Goal: Information Seeking & Learning: Find specific fact

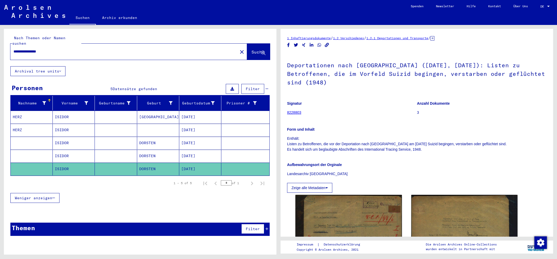
scroll to position [167, 0]
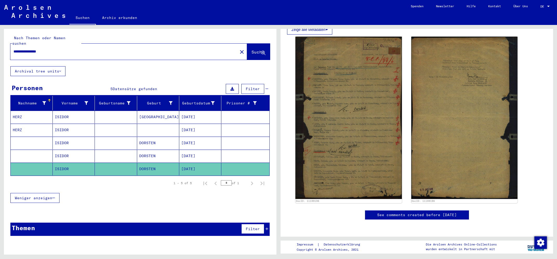
drag, startPoint x: 55, startPoint y: 47, endPoint x: 0, endPoint y: 53, distance: 54.9
click at [14, 53] on input "**********" at bounding box center [124, 51] width 221 height 5
click at [248, 50] on button "Suche" at bounding box center [258, 52] width 23 height 16
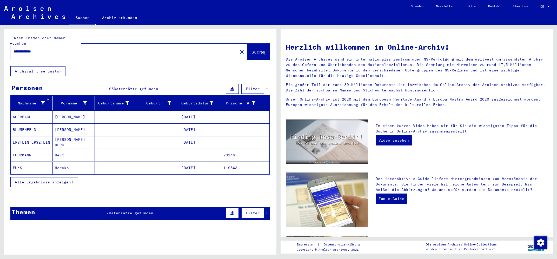
click at [38, 180] on span "Alle Ergebnisse anzeigen" at bounding box center [43, 182] width 56 height 5
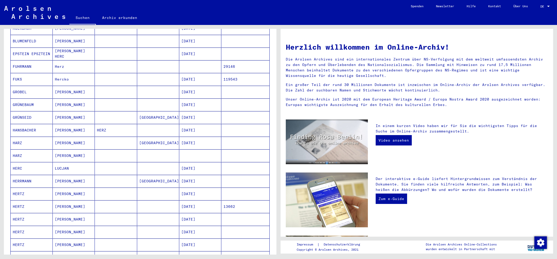
scroll to position [111, 0]
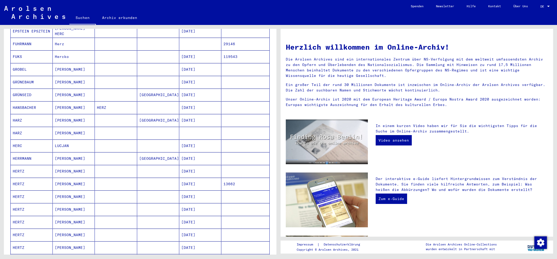
click at [23, 167] on mat-cell "HERTZ" at bounding box center [32, 171] width 42 height 12
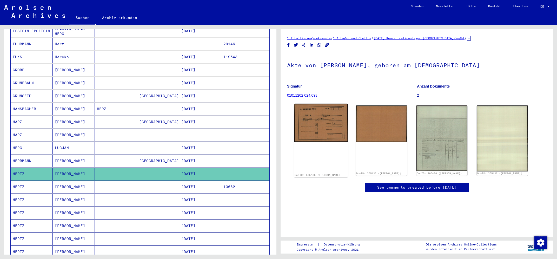
click at [314, 128] on img at bounding box center [321, 123] width 54 height 38
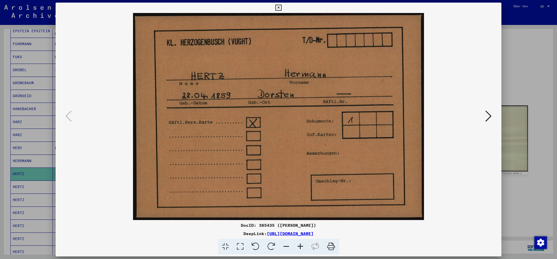
click at [488, 116] on icon at bounding box center [489, 116] width 6 height 12
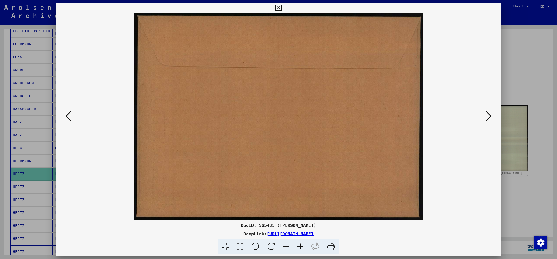
click at [492, 117] on icon at bounding box center [489, 116] width 6 height 12
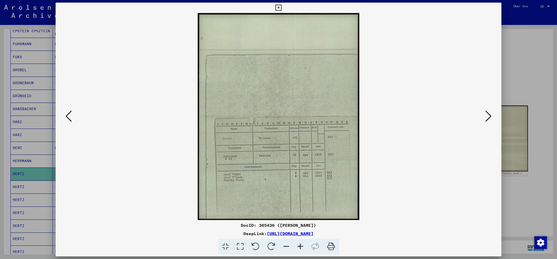
click at [19, 169] on div at bounding box center [278, 129] width 557 height 259
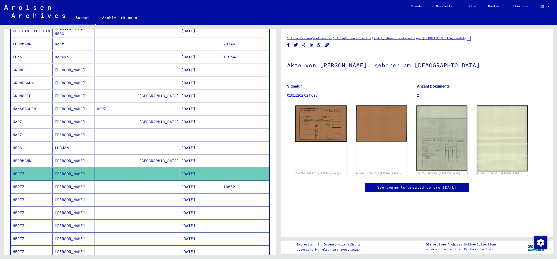
click at [18, 221] on mat-cell "HERTZ" at bounding box center [32, 226] width 42 height 13
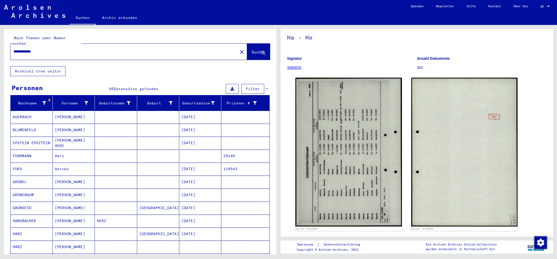
click at [59, 49] on input "**********" at bounding box center [124, 51] width 221 height 5
click at [247, 44] on button "Suche" at bounding box center [258, 52] width 23 height 16
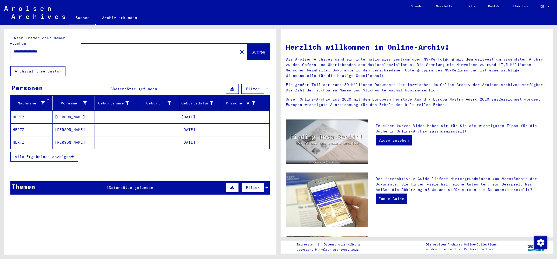
click at [20, 125] on mat-cell "HERTZ" at bounding box center [32, 129] width 42 height 12
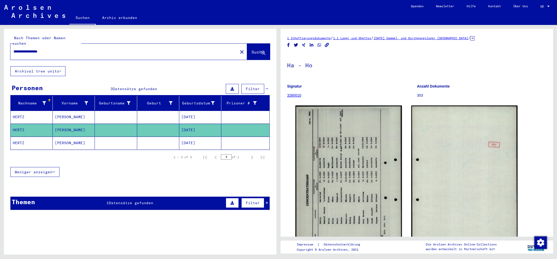
click at [19, 140] on mat-cell "HERTZ" at bounding box center [32, 143] width 42 height 13
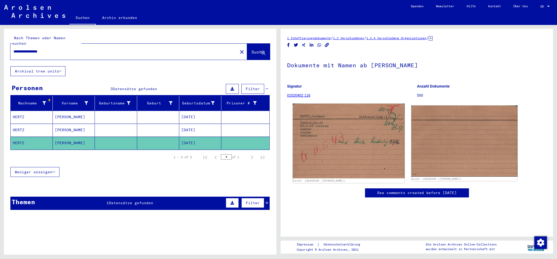
click at [338, 158] on img at bounding box center [349, 141] width 112 height 75
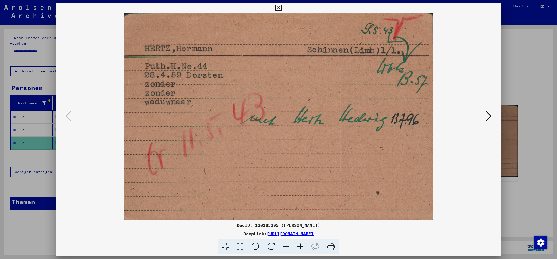
click at [24, 140] on div at bounding box center [278, 129] width 557 height 259
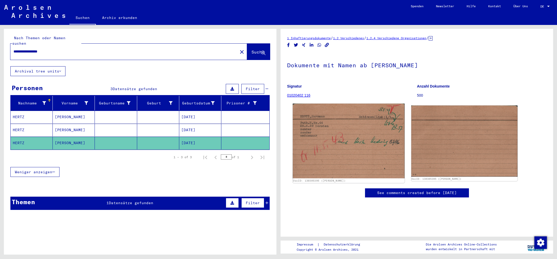
click at [363, 159] on img at bounding box center [349, 141] width 112 height 75
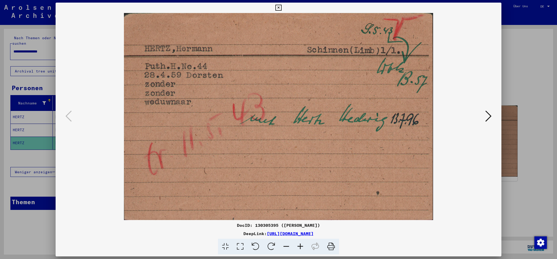
drag, startPoint x: 211, startPoint y: 234, endPoint x: 371, endPoint y: 235, distance: 159.9
click at [371, 235] on div "DeepLink: [URL][DOMAIN_NAME]" at bounding box center [279, 234] width 446 height 6
copy div "[URL][DOMAIN_NAME]"
click at [38, 125] on div at bounding box center [278, 129] width 557 height 259
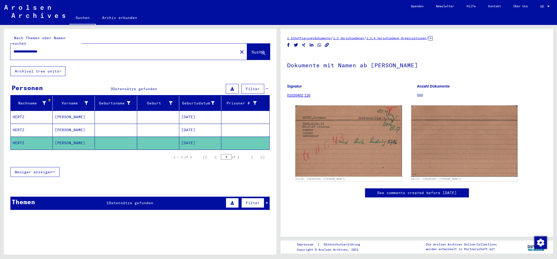
click at [24, 111] on mat-cell "HERTZ" at bounding box center [32, 117] width 42 height 13
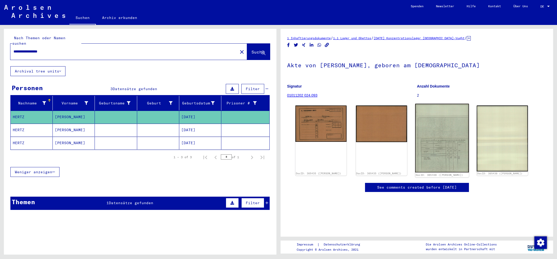
click at [443, 162] on img at bounding box center [442, 138] width 54 height 69
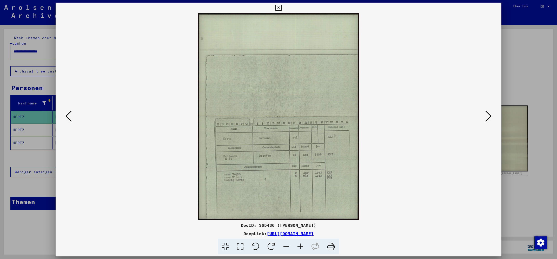
drag, startPoint x: 216, startPoint y: 233, endPoint x: 368, endPoint y: 231, distance: 152.4
click at [368, 231] on div "DeepLink: [URL][DOMAIN_NAME]" at bounding box center [279, 234] width 446 height 6
copy div "[URL][DOMAIN_NAME]"
click at [47, 77] on div at bounding box center [278, 129] width 557 height 259
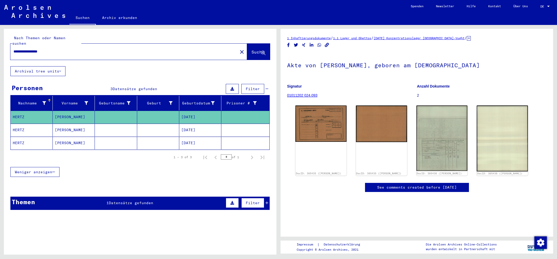
drag, startPoint x: 56, startPoint y: 46, endPoint x: 50, endPoint y: 46, distance: 6.5
click at [50, 49] on input "**********" at bounding box center [124, 51] width 221 height 5
drag, startPoint x: 43, startPoint y: 47, endPoint x: 28, endPoint y: 46, distance: 15.3
click at [28, 49] on input "**********" at bounding box center [124, 51] width 221 height 5
type input "**********"
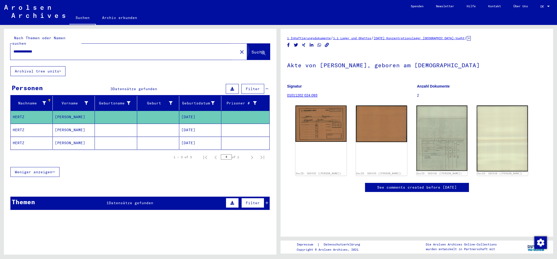
drag, startPoint x: 257, startPoint y: 51, endPoint x: 251, endPoint y: 53, distance: 5.9
click at [257, 51] on button "Suche" at bounding box center [258, 52] width 23 height 16
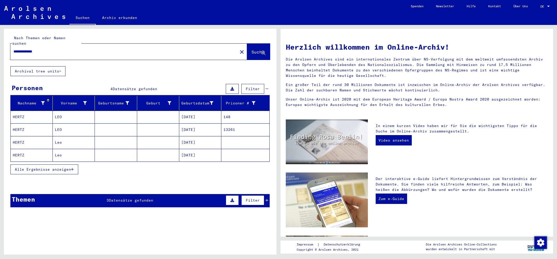
click at [21, 123] on mat-cell "HERTZ" at bounding box center [32, 129] width 42 height 12
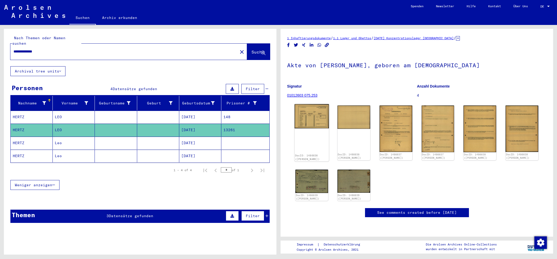
click at [321, 129] on div "DocID: 1486636 ([PERSON_NAME])" at bounding box center [312, 132] width 34 height 57
click at [319, 122] on img at bounding box center [312, 116] width 34 height 24
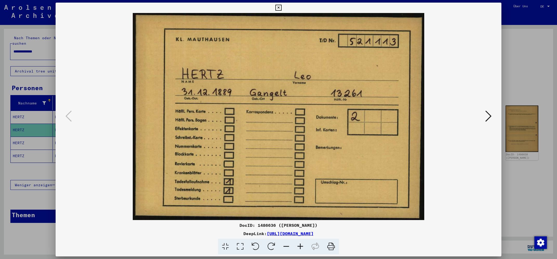
click at [490, 114] on icon at bounding box center [489, 116] width 6 height 12
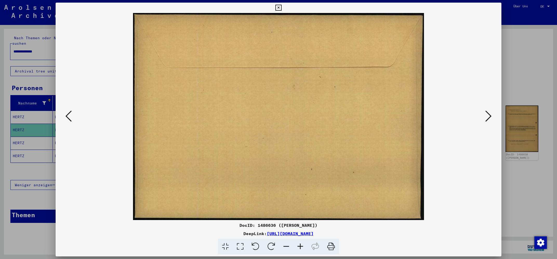
click at [490, 114] on icon at bounding box center [489, 116] width 6 height 12
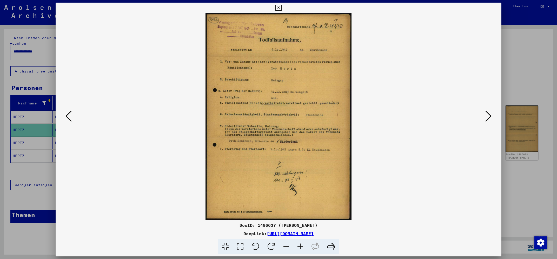
click at [25, 124] on div at bounding box center [278, 129] width 557 height 259
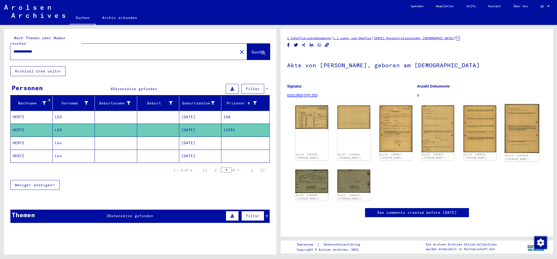
click at [527, 133] on img at bounding box center [522, 128] width 34 height 49
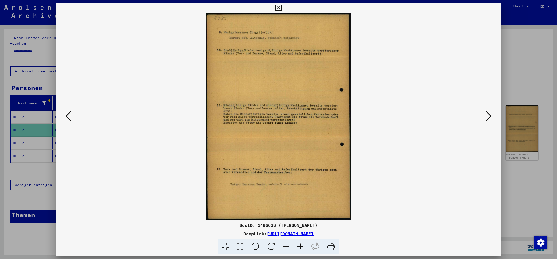
click at [37, 125] on div at bounding box center [278, 129] width 557 height 259
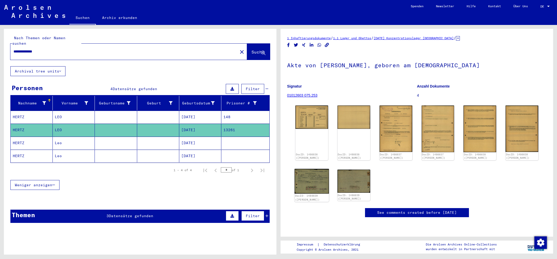
click at [311, 180] on img at bounding box center [312, 181] width 34 height 25
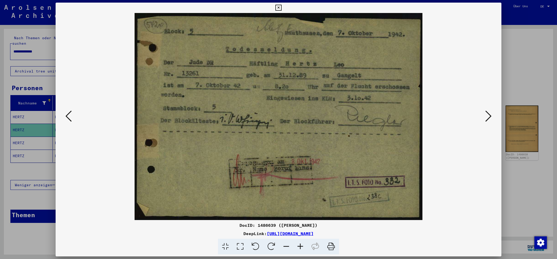
click at [178, 229] on div "DocID: 1486639 ([PERSON_NAME]) DeepLink: [URL][DOMAIN_NAME]" at bounding box center [279, 238] width 446 height 32
drag, startPoint x: 214, startPoint y: 234, endPoint x: 395, endPoint y: 241, distance: 181.9
click at [395, 241] on div "DocID: 1486639 ([PERSON_NAME]) DeepLink: [URL][DOMAIN_NAME]" at bounding box center [279, 238] width 446 height 32
copy div "[URL][DOMAIN_NAME]"
click at [30, 127] on div at bounding box center [278, 129] width 557 height 259
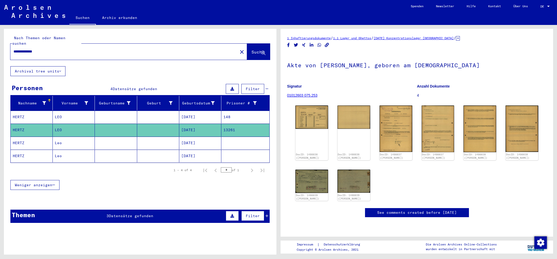
click at [21, 111] on mat-cell "HERTZ" at bounding box center [32, 117] width 42 height 13
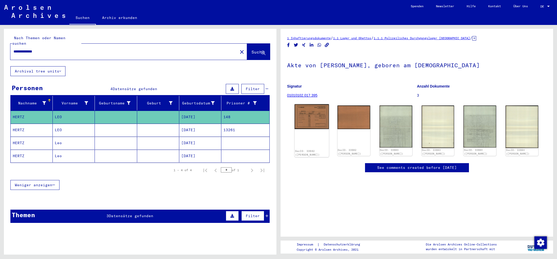
click at [309, 121] on img at bounding box center [312, 116] width 34 height 25
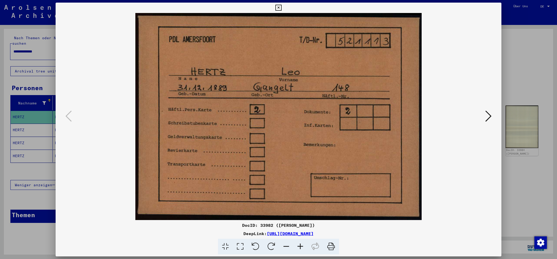
click at [491, 117] on icon at bounding box center [489, 116] width 6 height 12
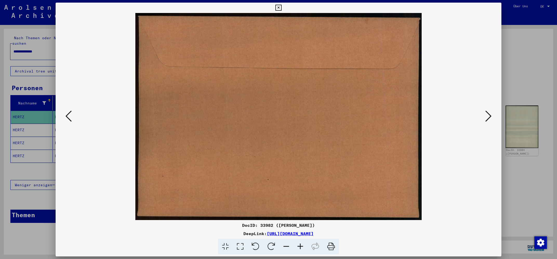
click at [491, 117] on icon at bounding box center [489, 116] width 6 height 12
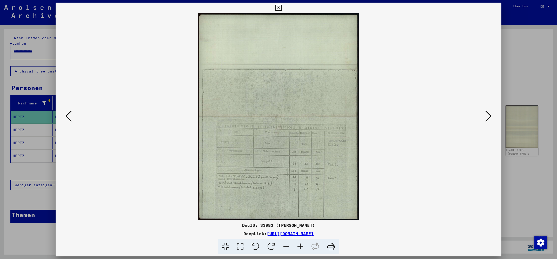
click at [298, 179] on img at bounding box center [278, 116] width 410 height 207
click at [22, 112] on div at bounding box center [278, 129] width 557 height 259
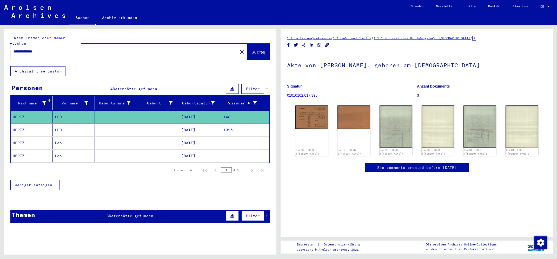
click at [24, 125] on mat-cell "HERTZ" at bounding box center [32, 130] width 42 height 13
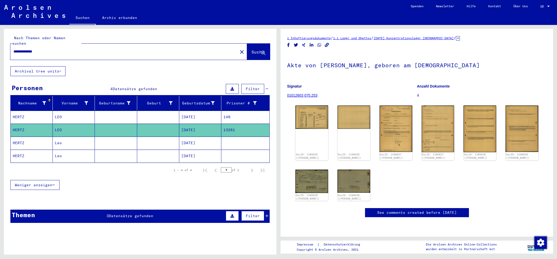
click at [26, 137] on mat-cell "HERTZ" at bounding box center [32, 143] width 42 height 13
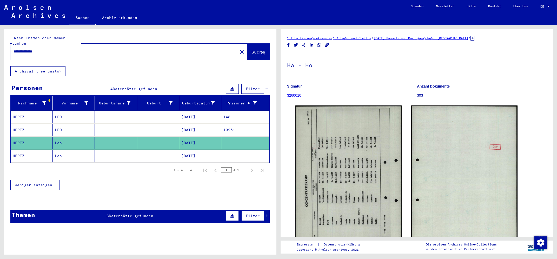
click at [28, 151] on mat-cell "HERTZ" at bounding box center [32, 156] width 42 height 13
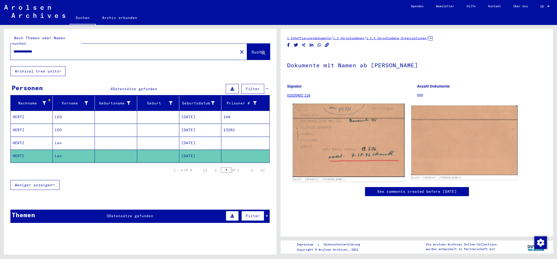
click at [349, 161] on img at bounding box center [349, 141] width 112 height 74
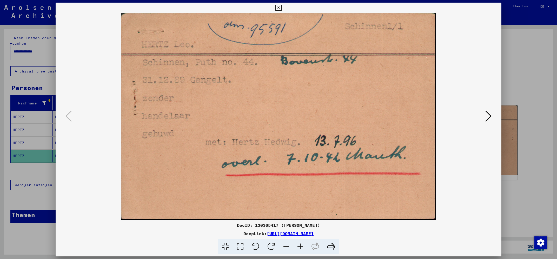
drag, startPoint x: 211, startPoint y: 234, endPoint x: 386, endPoint y: 233, distance: 174.7
click at [386, 233] on div "DeepLink: [URL][DOMAIN_NAME]" at bounding box center [279, 234] width 446 height 6
copy div "[URL][DOMAIN_NAME]"
click at [24, 138] on div at bounding box center [278, 129] width 557 height 259
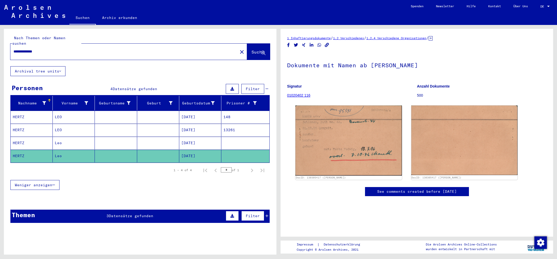
click at [24, 138] on mat-cell "HERTZ" at bounding box center [32, 143] width 42 height 13
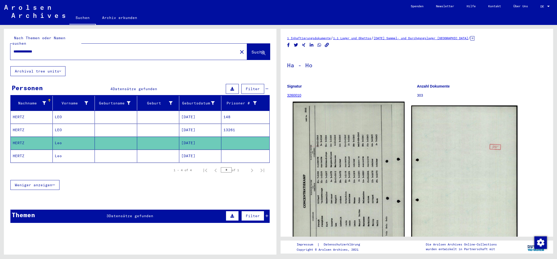
click at [335, 171] on img at bounding box center [349, 180] width 112 height 157
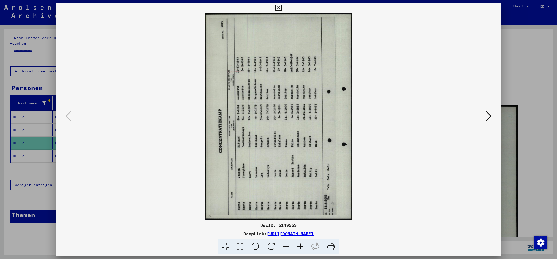
click at [272, 242] on icon at bounding box center [272, 247] width 16 height 16
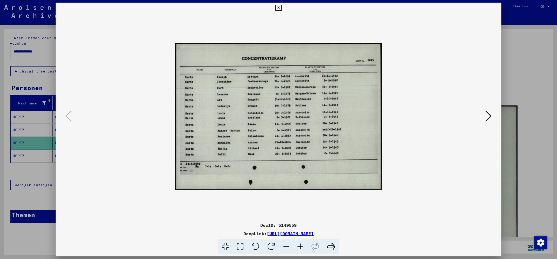
click at [302, 245] on icon at bounding box center [301, 247] width 14 height 16
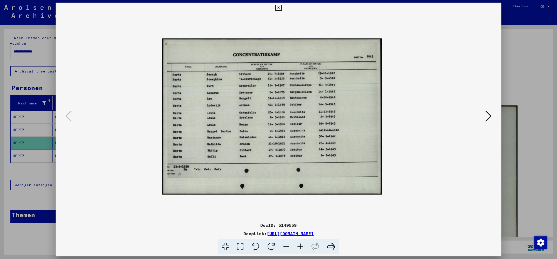
click at [302, 245] on icon at bounding box center [301, 247] width 14 height 16
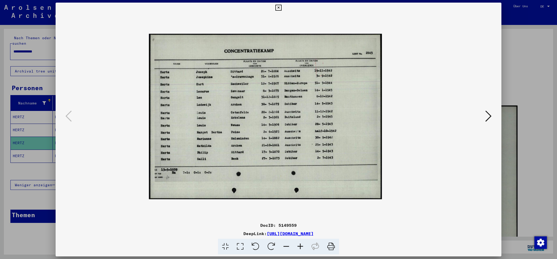
click at [301, 245] on icon at bounding box center [301, 247] width 14 height 16
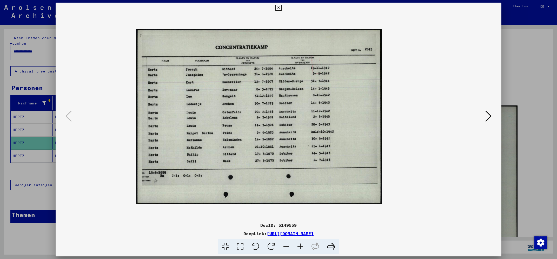
click at [301, 245] on icon at bounding box center [301, 247] width 14 height 16
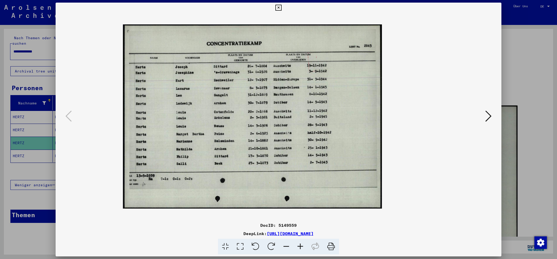
click at [301, 245] on icon at bounding box center [301, 247] width 14 height 16
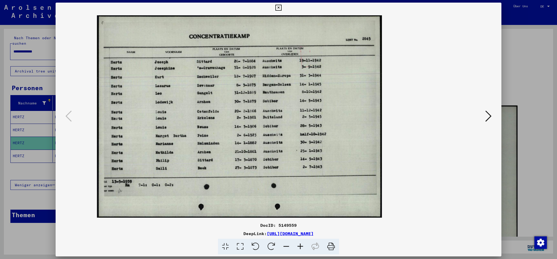
click at [301, 245] on icon at bounding box center [301, 247] width 14 height 16
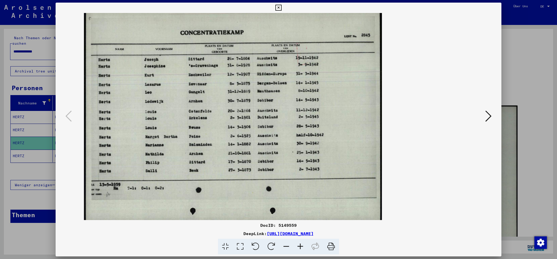
click at [301, 245] on icon at bounding box center [301, 247] width 14 height 16
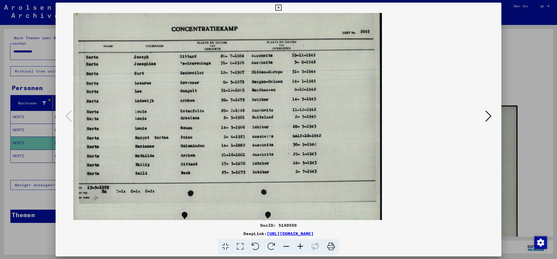
click at [301, 245] on icon at bounding box center [301, 247] width 14 height 16
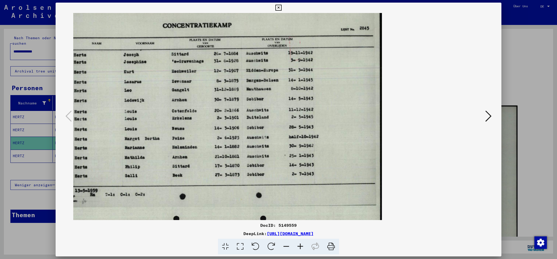
click at [301, 245] on icon at bounding box center [301, 247] width 14 height 16
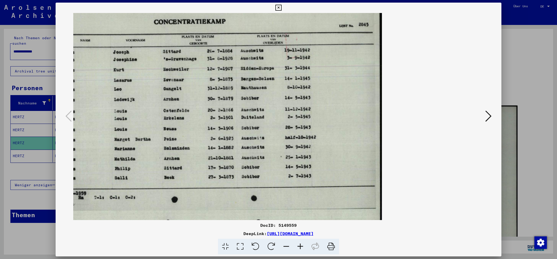
click at [282, 7] on icon at bounding box center [279, 8] width 6 height 6
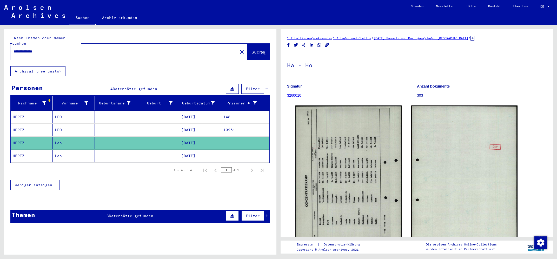
click at [21, 111] on mat-cell "HERTZ" at bounding box center [32, 117] width 42 height 13
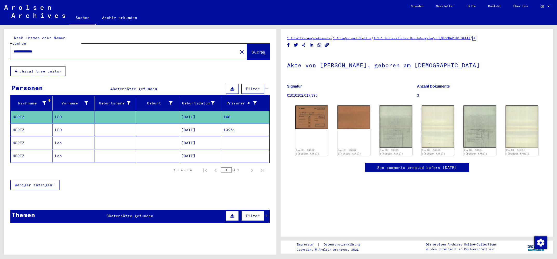
click at [20, 124] on mat-cell "HERTZ" at bounding box center [32, 130] width 42 height 13
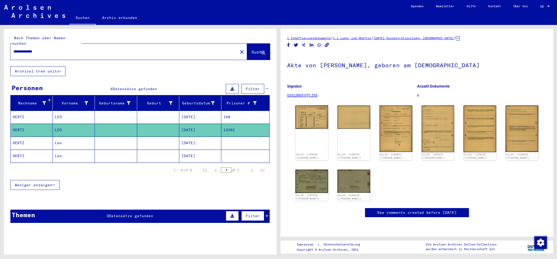
click at [22, 139] on mat-cell "HERTZ" at bounding box center [32, 143] width 42 height 13
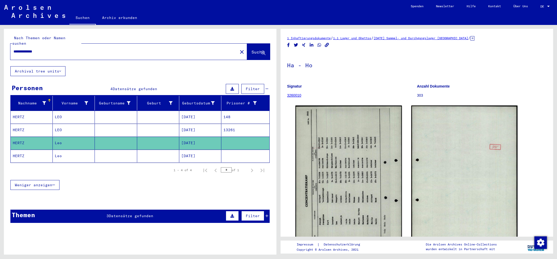
click at [21, 150] on mat-cell "HERTZ" at bounding box center [32, 156] width 42 height 13
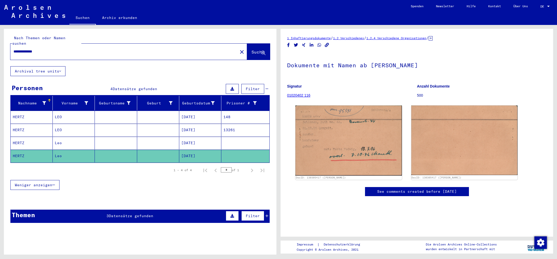
click at [35, 111] on mat-cell "HERTZ" at bounding box center [32, 117] width 42 height 13
